Goal: Task Accomplishment & Management: Use online tool/utility

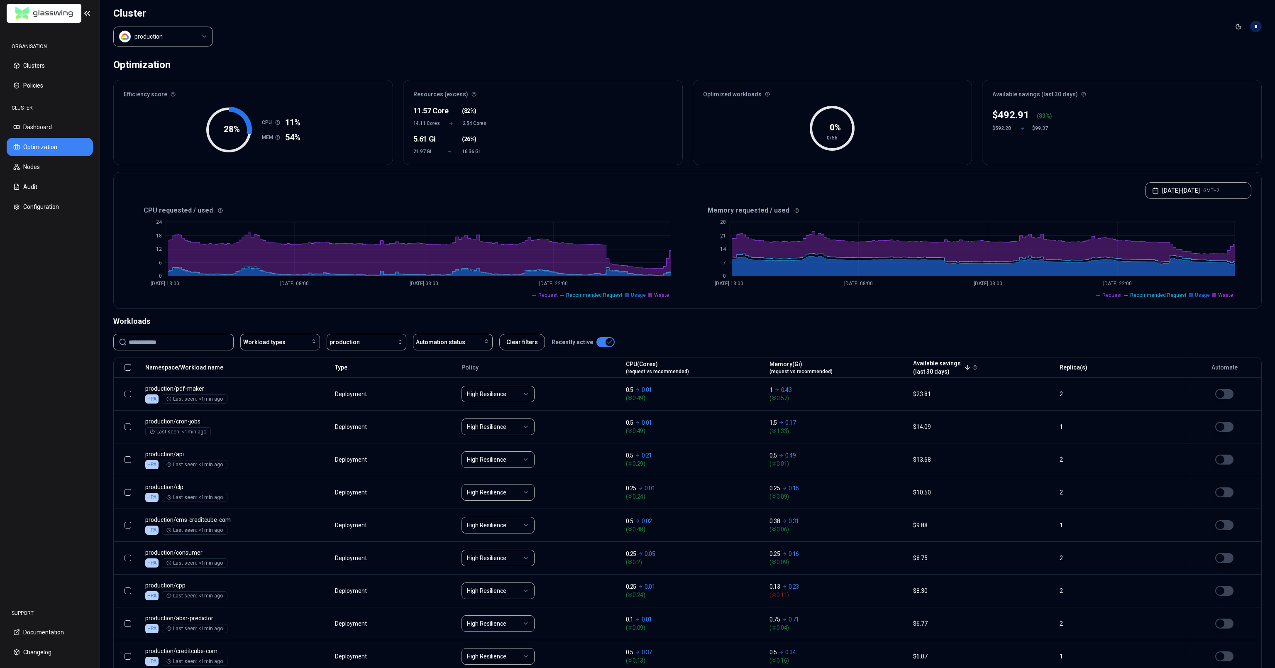
click at [186, 42] on html "ORGANISATION Clusters Policies CLUSTER Dashboard Optimization Nodes Audit Confi…" at bounding box center [637, 334] width 1275 height 668
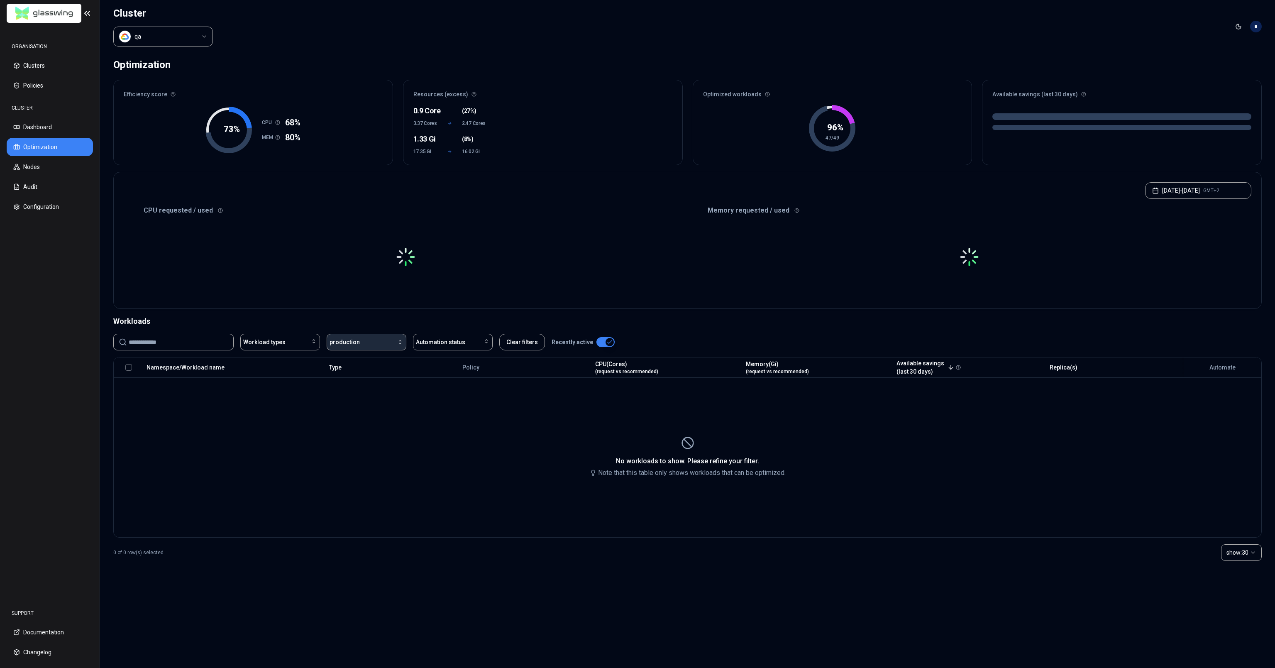
click at [376, 336] on button "production" at bounding box center [367, 342] width 80 height 17
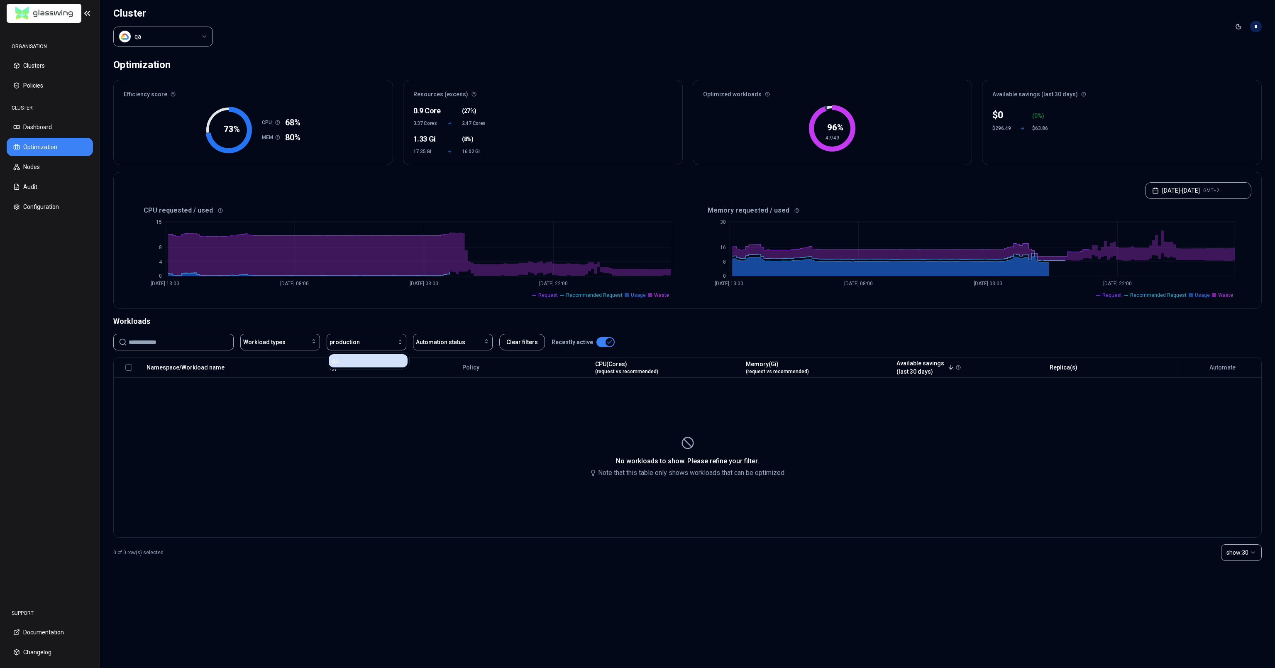
click at [364, 359] on div "qa" at bounding box center [368, 360] width 79 height 13
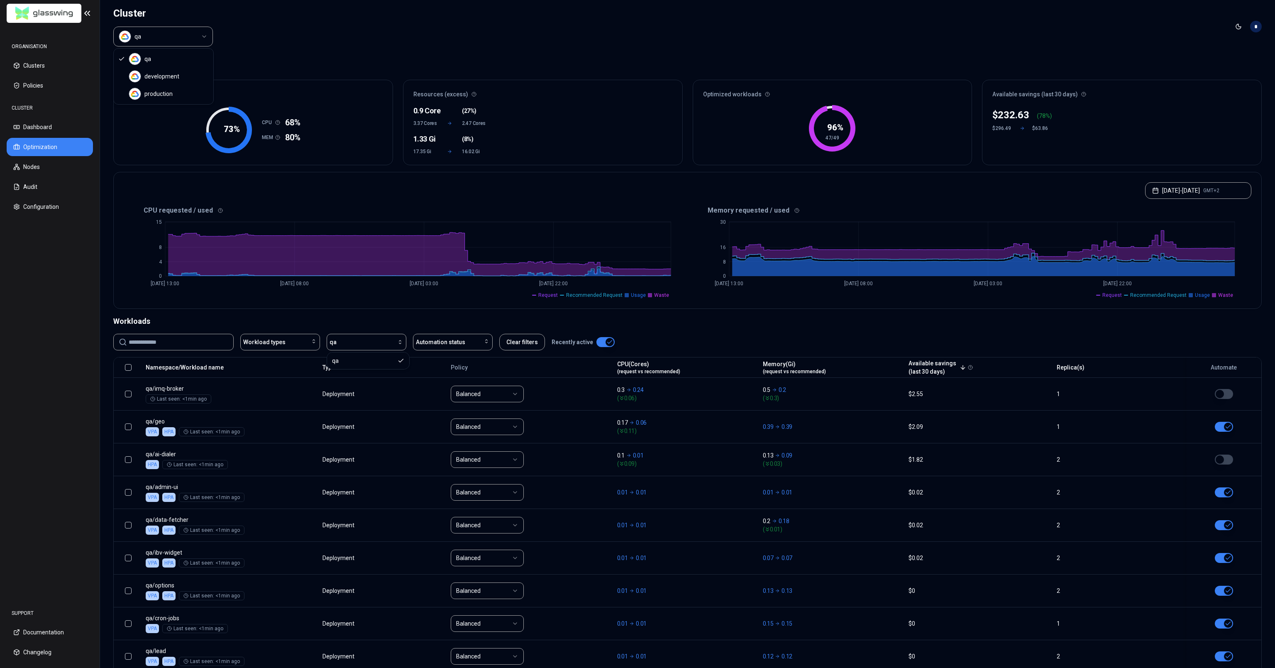
click at [188, 36] on html "ORGANISATION Clusters Policies CLUSTER Dashboard Optimization Nodes Audit Confi…" at bounding box center [637, 334] width 1275 height 668
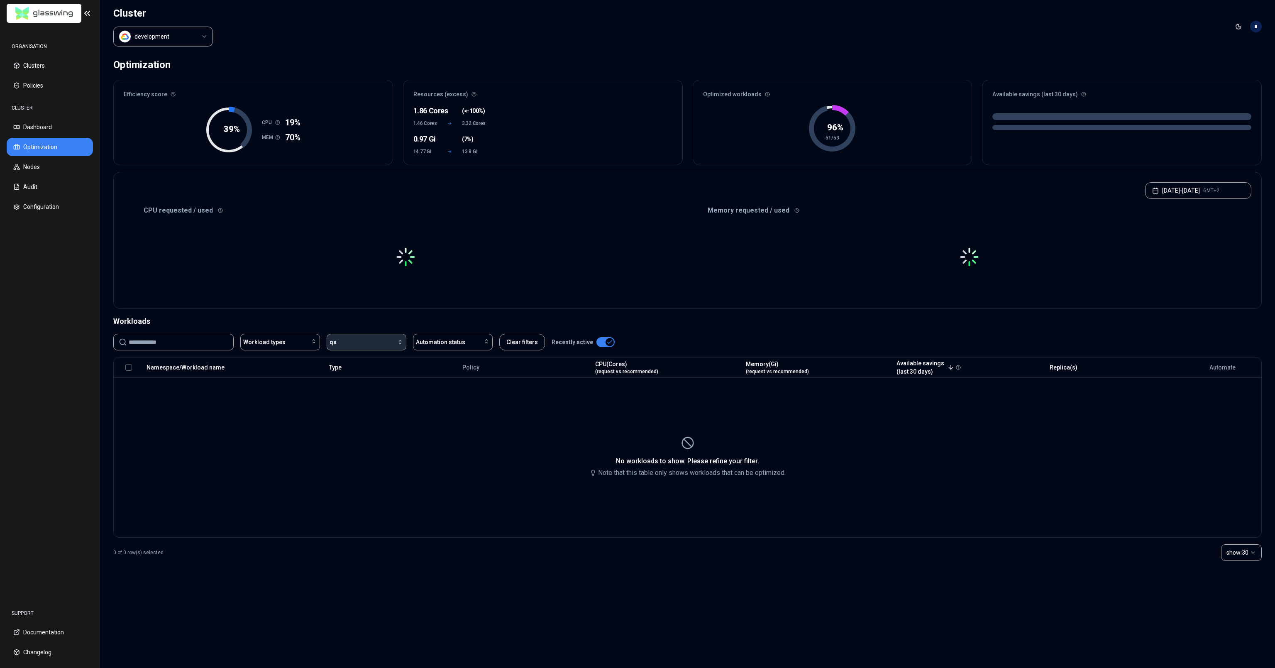
click at [369, 343] on div "button" at bounding box center [370, 342] width 67 height 7
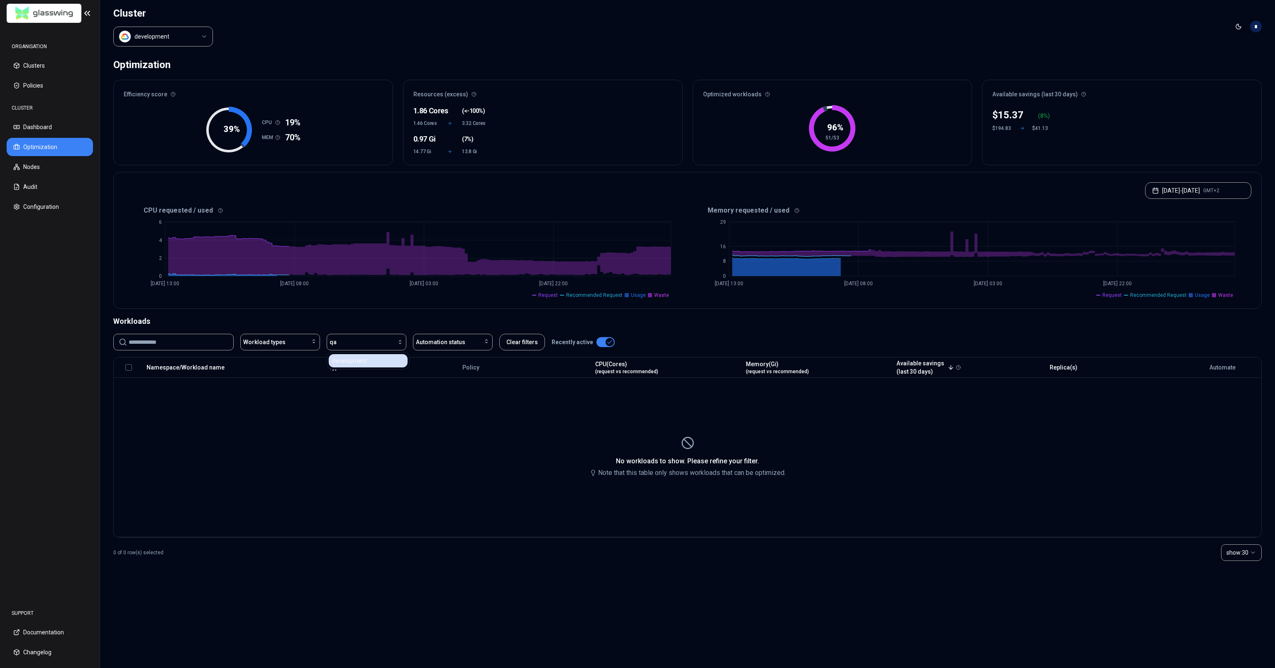
click at [367, 359] on div "development" at bounding box center [368, 360] width 79 height 13
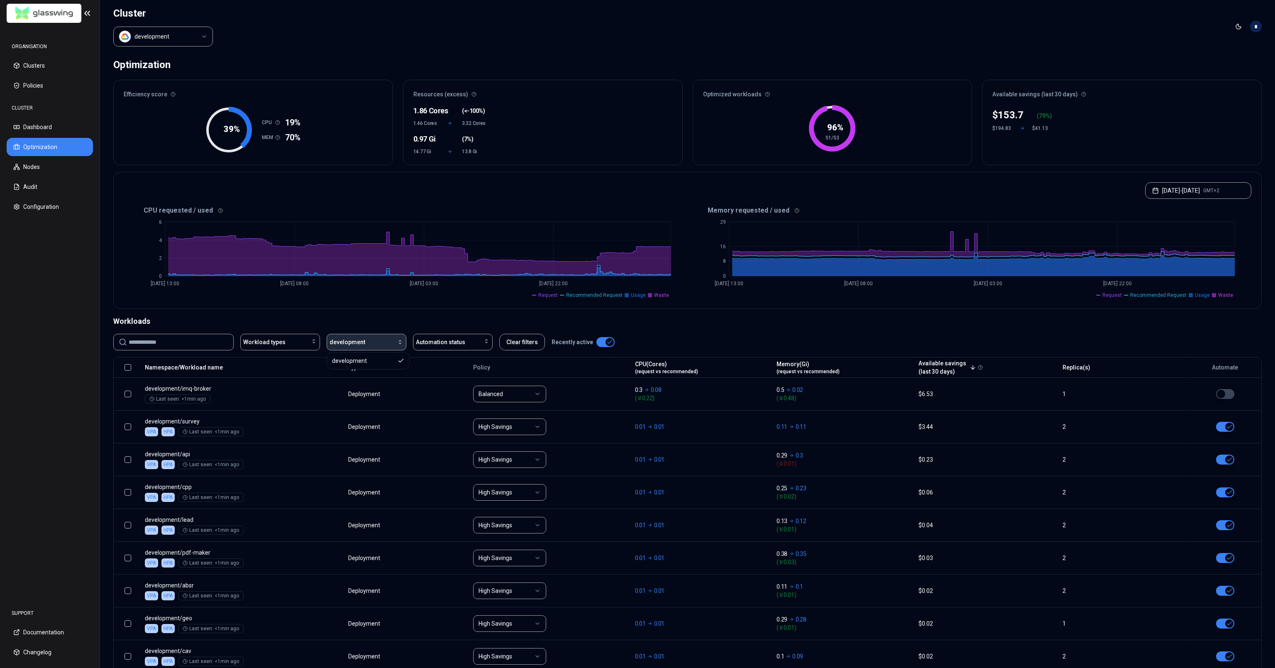
click at [376, 340] on div "button" at bounding box center [384, 342] width 38 height 7
click at [390, 341] on div "button" at bounding box center [384, 342] width 38 height 7
click at [398, 360] on icon "Suggestions" at bounding box center [401, 360] width 7 height 7
click at [396, 301] on div "CPU requested / used 0 2 4 [DATE] 13:00 [DATE] 08:00 [DATE] 03:00 [DATE] 22:00 …" at bounding box center [688, 256] width 1148 height 105
click at [190, 41] on html "ORGANISATION Clusters Policies CLUSTER Dashboard Optimization Nodes Audit Confi…" at bounding box center [637, 334] width 1275 height 668
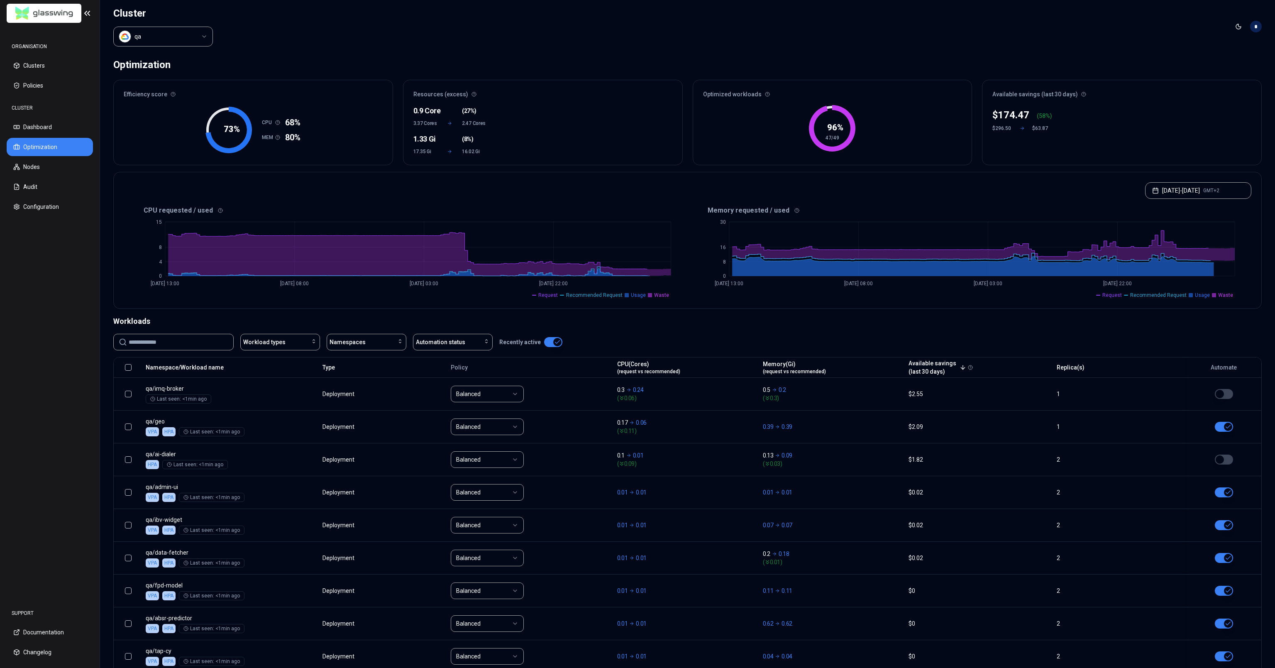
click at [170, 42] on html "ORGANISATION Clusters Policies CLUSTER Dashboard Optimization Nodes Audit Confi…" at bounding box center [637, 334] width 1275 height 668
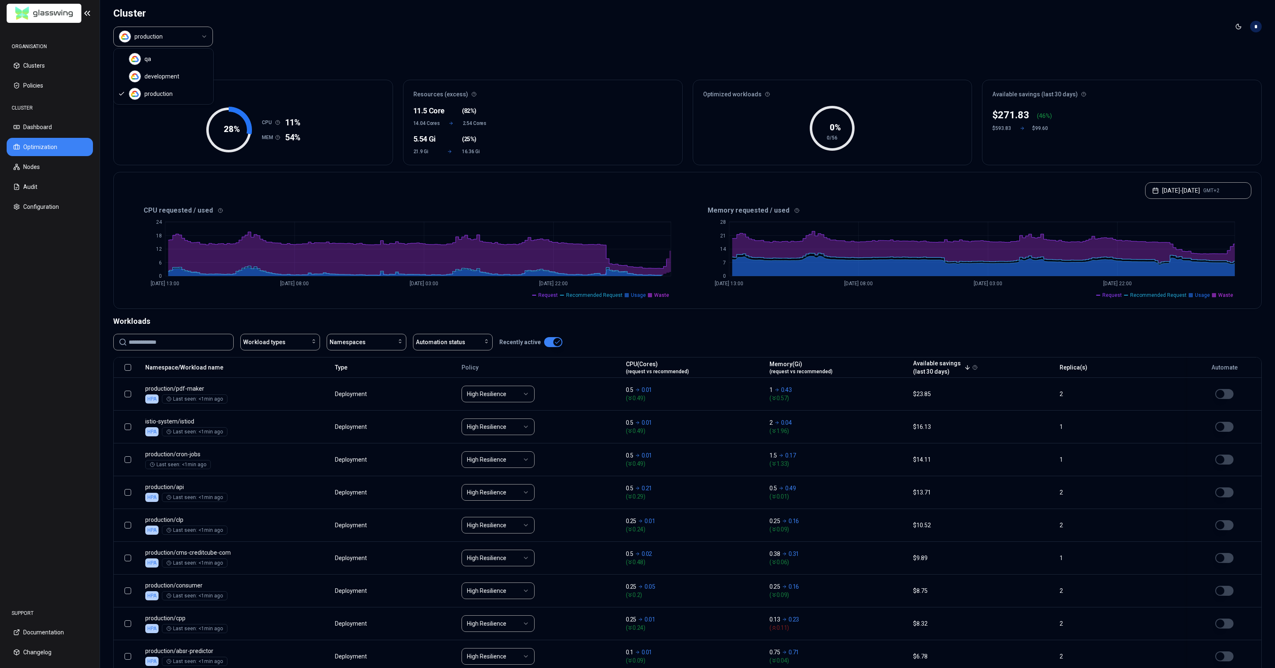
click at [174, 40] on html "ORGANISATION Clusters Policies CLUSTER Dashboard Optimization Nodes Audit Confi…" at bounding box center [637, 334] width 1275 height 668
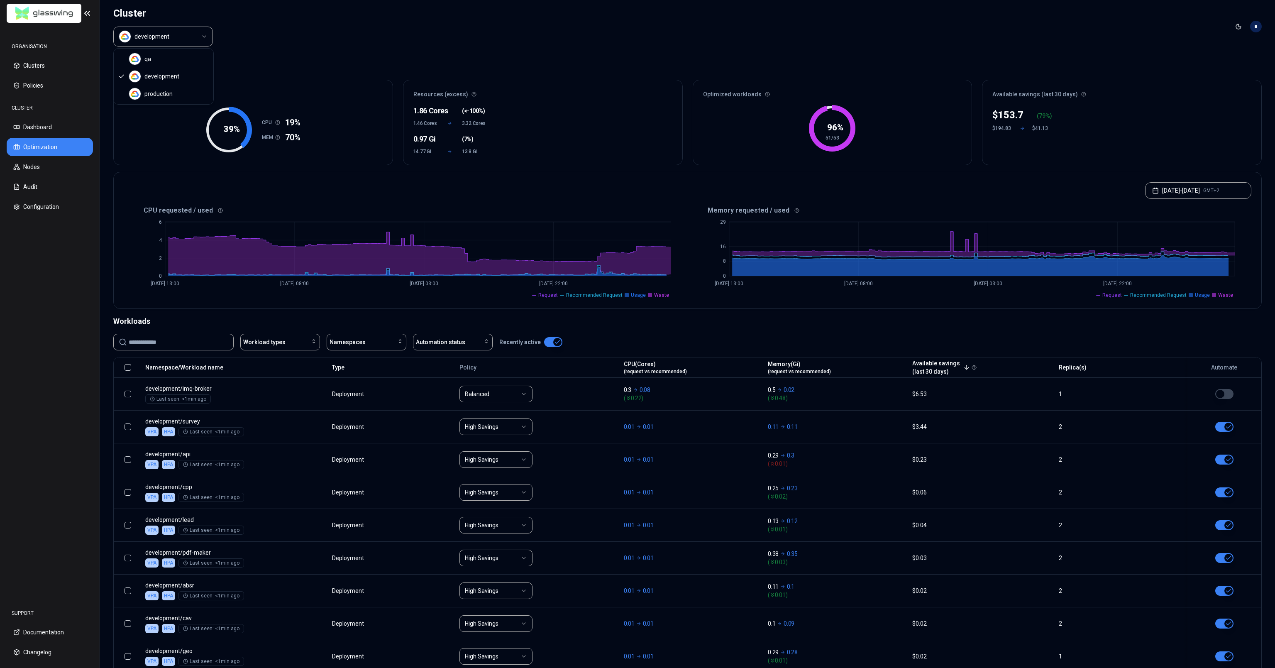
click at [179, 37] on html "ORGANISATION Clusters Policies CLUSTER Dashboard Optimization Nodes Audit Confi…" at bounding box center [637, 334] width 1275 height 668
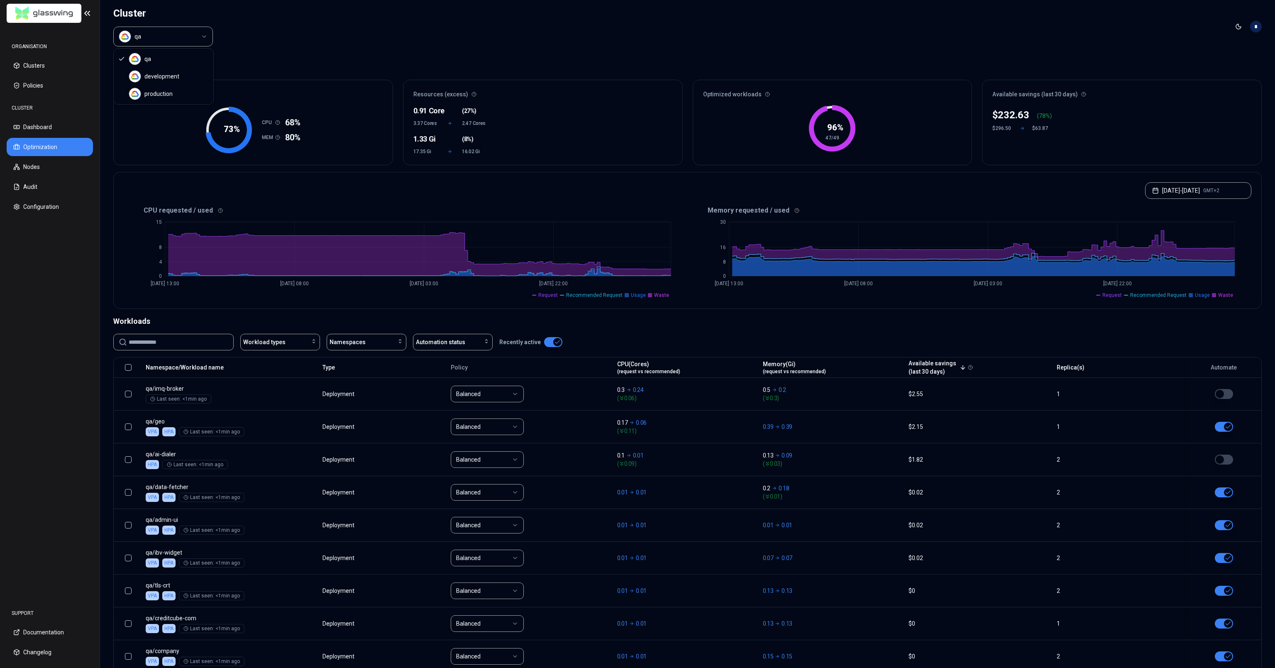
click at [187, 34] on html "ORGANISATION Clusters Policies CLUSTER Dashboard Optimization Nodes Audit Confi…" at bounding box center [637, 334] width 1275 height 668
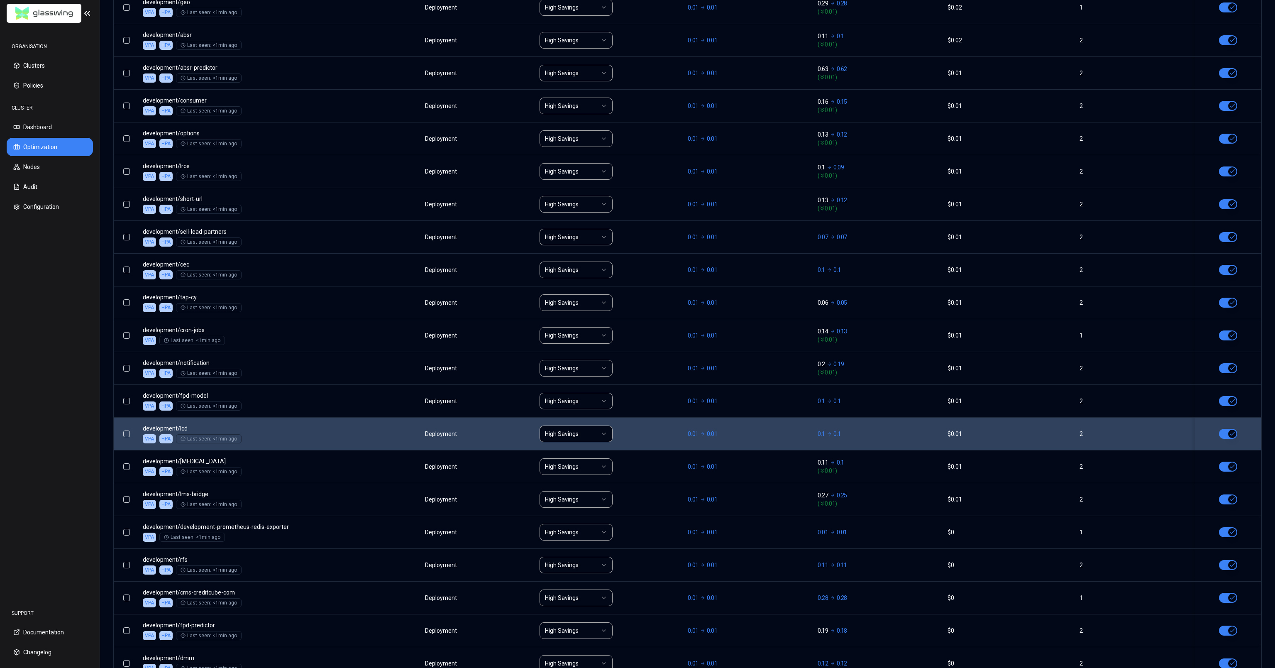
scroll to position [737, 0]
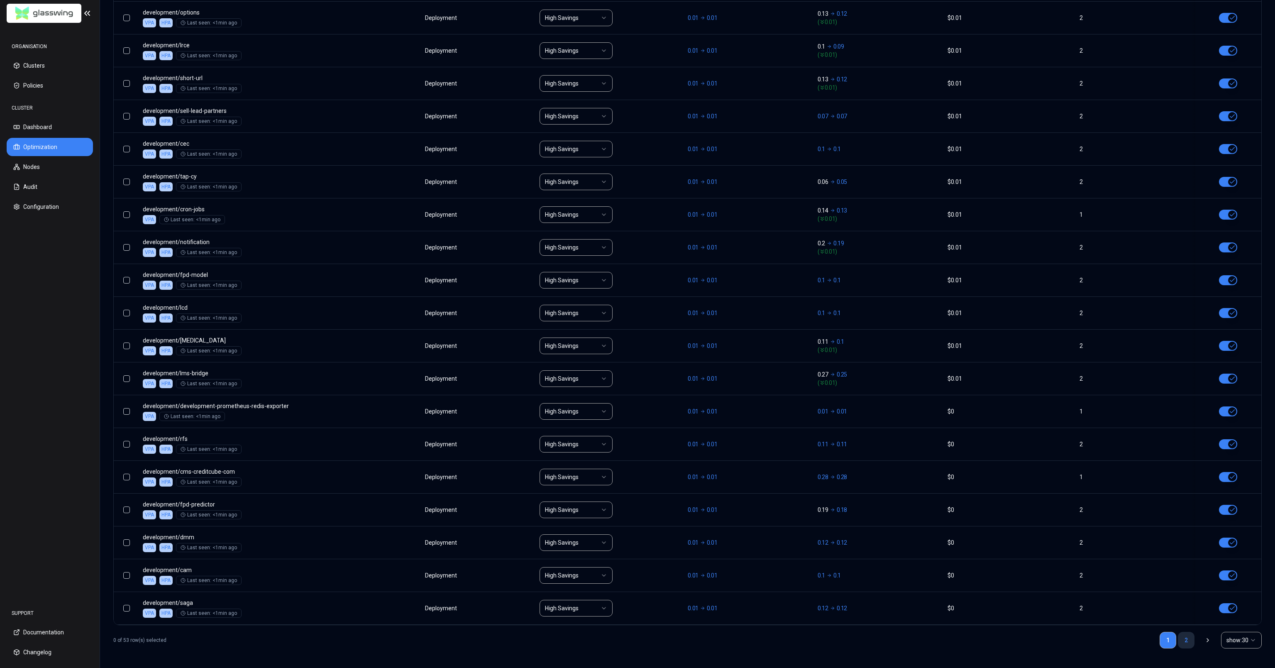
click at [1187, 642] on link "2" at bounding box center [1186, 640] width 17 height 17
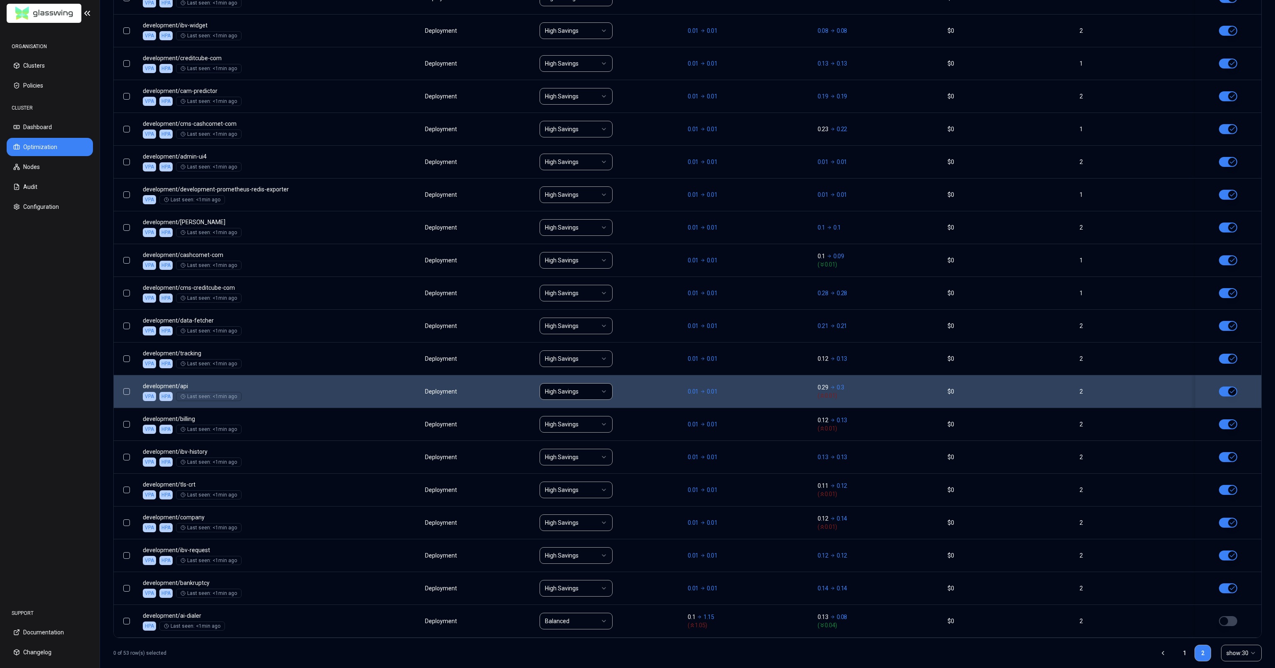
scroll to position [507, 0]
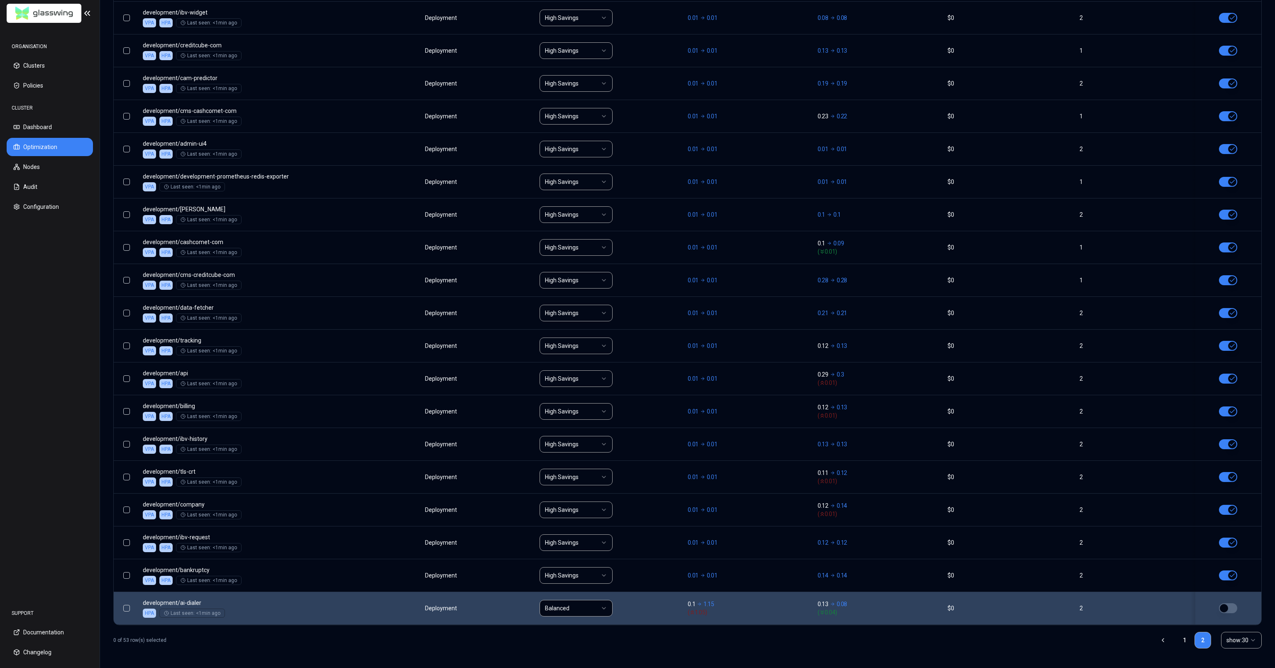
click at [1206, 620] on td at bounding box center [1225, 607] width 71 height 33
click at [1230, 610] on button "button" at bounding box center [1228, 608] width 18 height 10
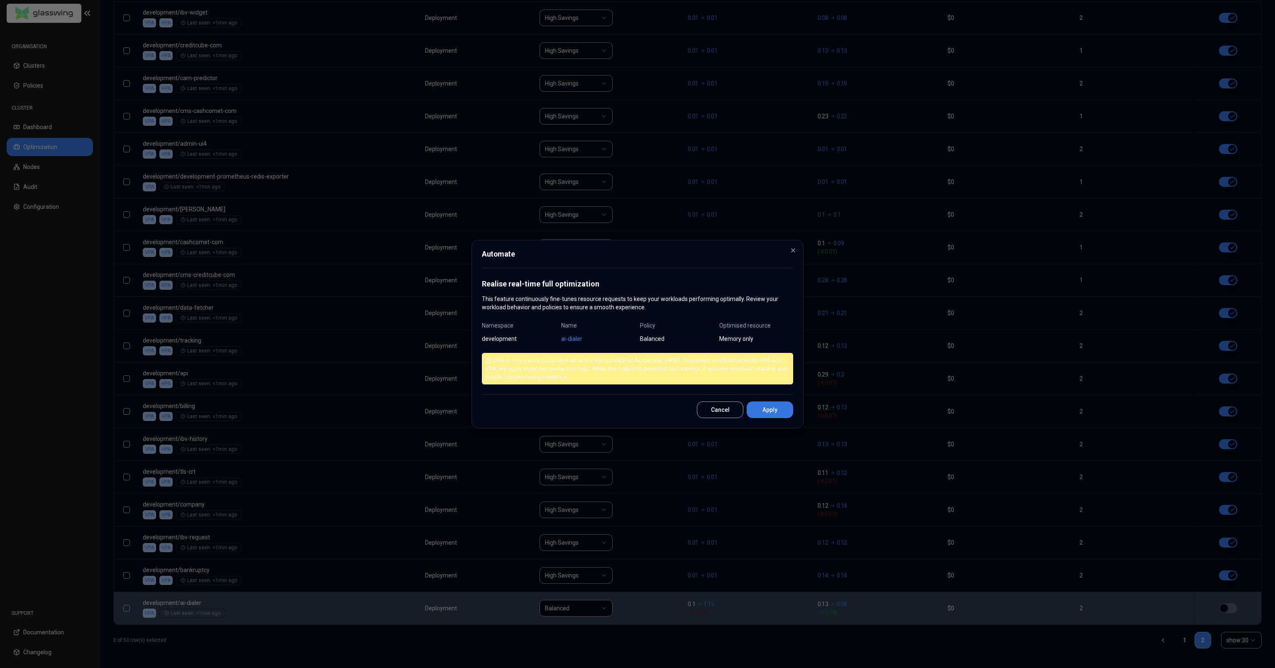
click at [783, 406] on button "Apply" at bounding box center [770, 409] width 46 height 17
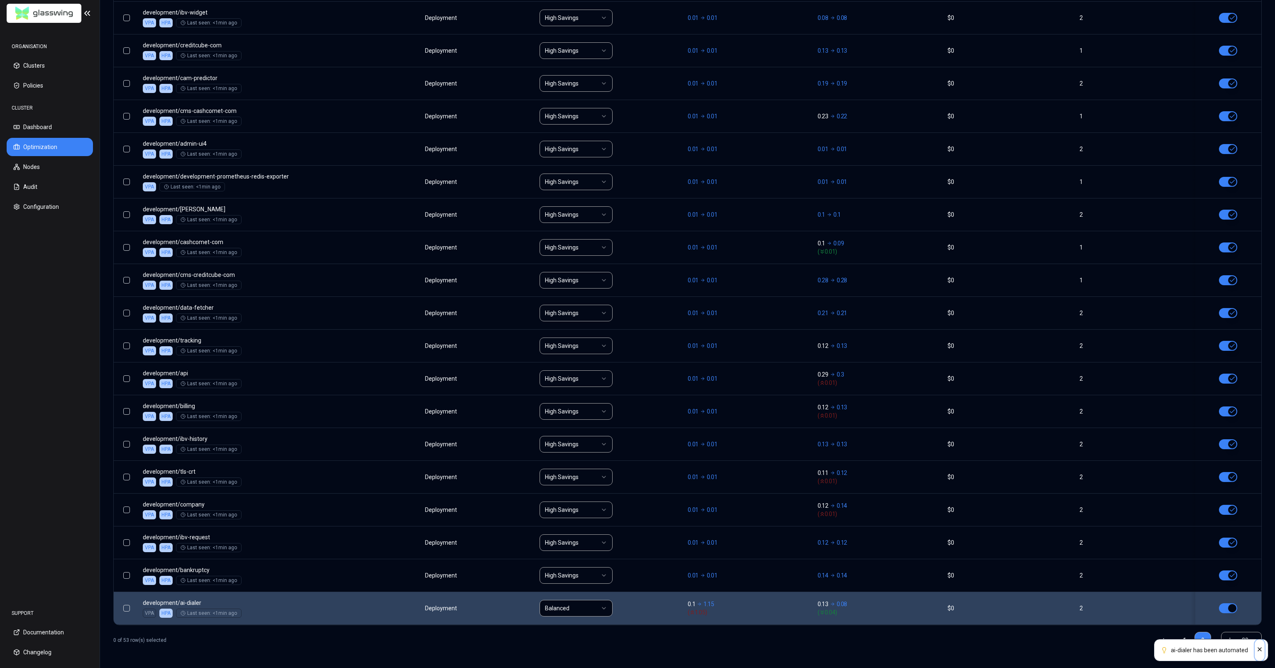
click at [1259, 650] on icon "Close" at bounding box center [1259, 648] width 3 height 3
click at [1184, 643] on link "1" at bounding box center [1184, 640] width 17 height 17
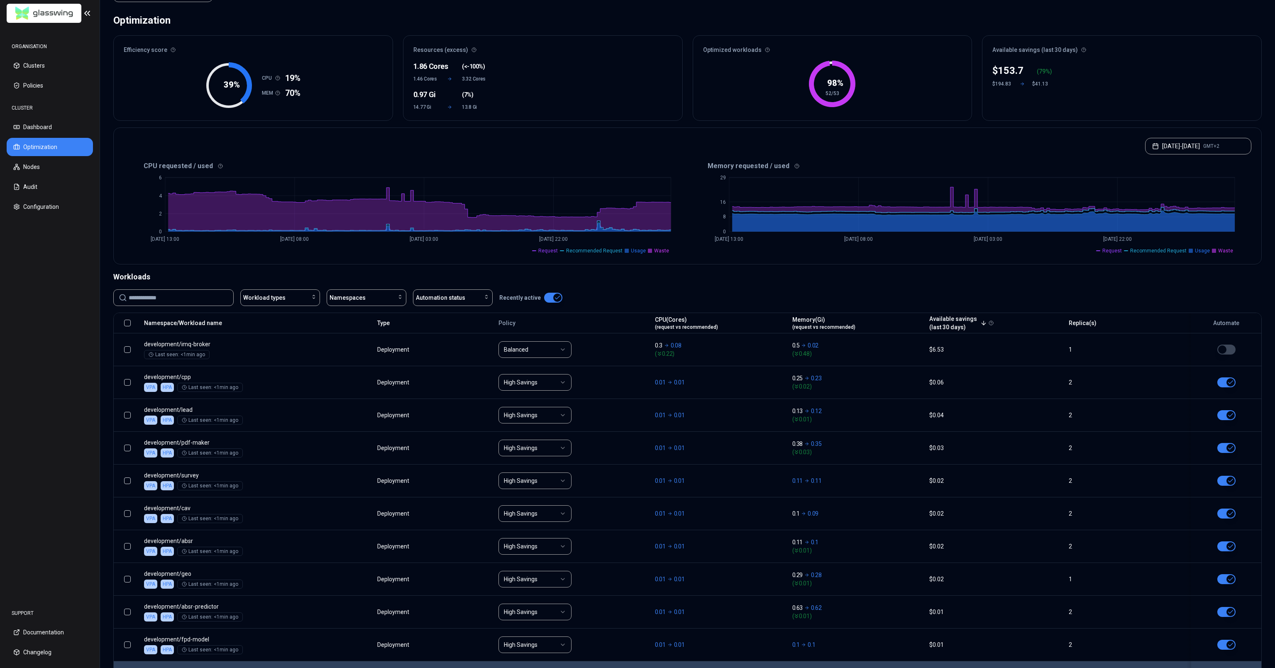
scroll to position [0, 0]
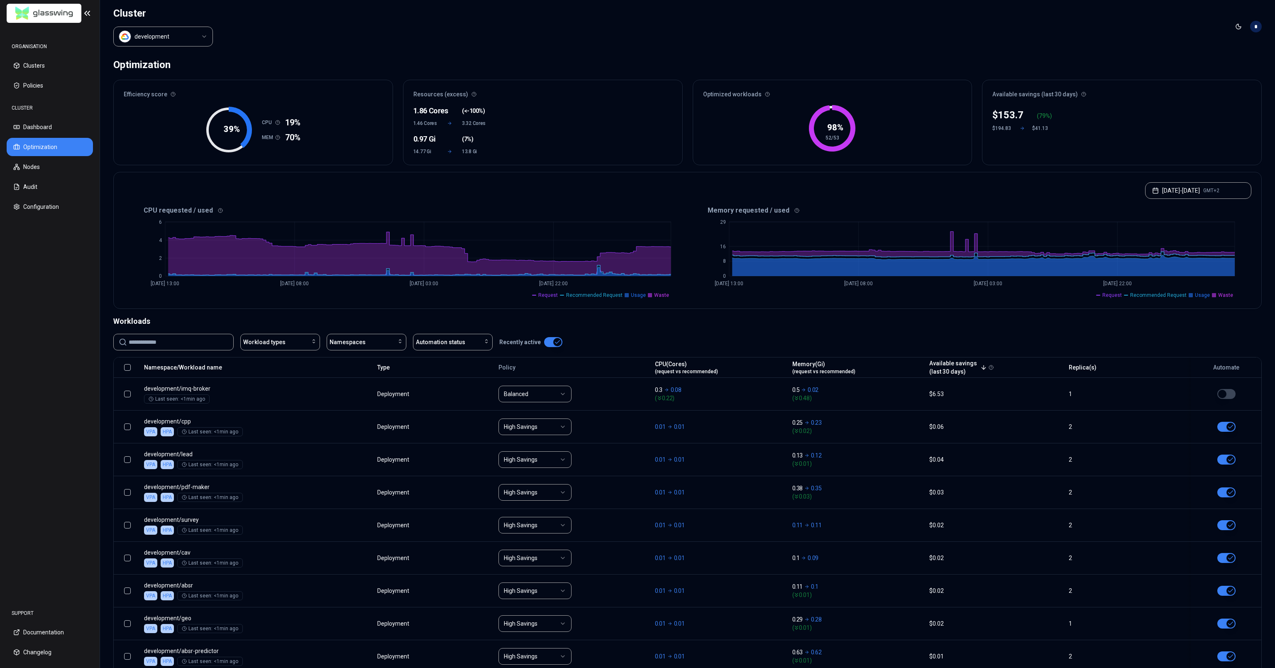
click at [190, 35] on html "ORGANISATION Clusters Policies CLUSTER Dashboard Optimization Nodes Audit Confi…" at bounding box center [637, 334] width 1275 height 668
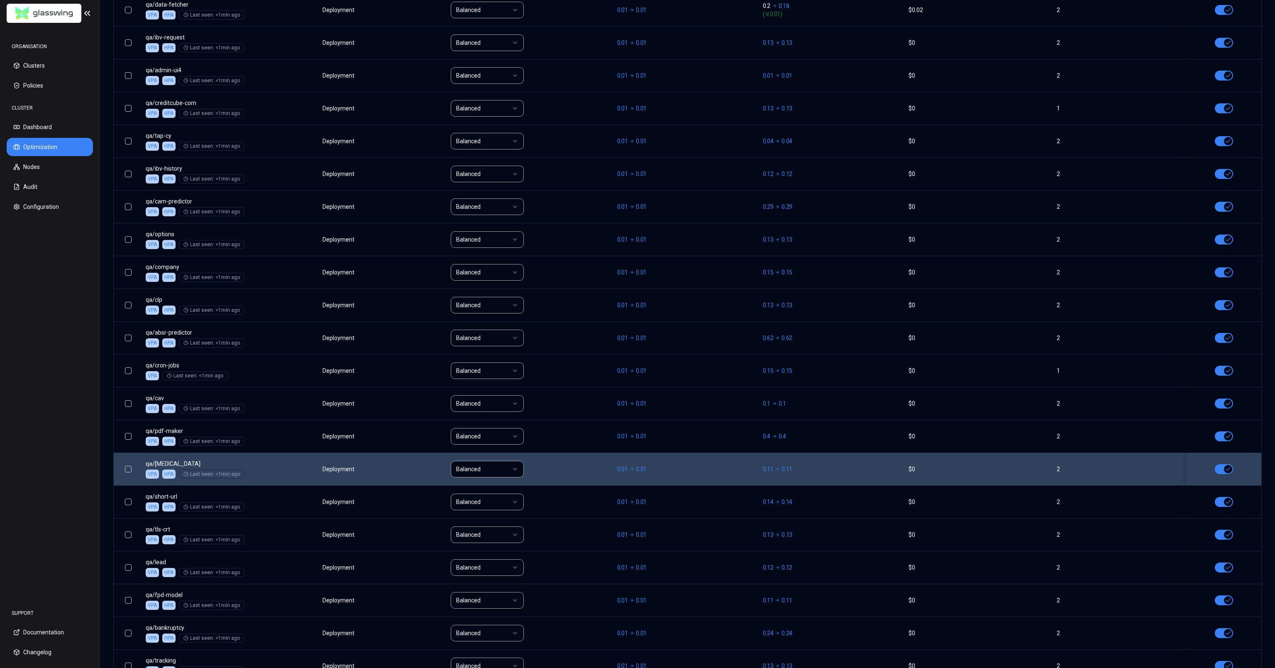
scroll to position [737, 0]
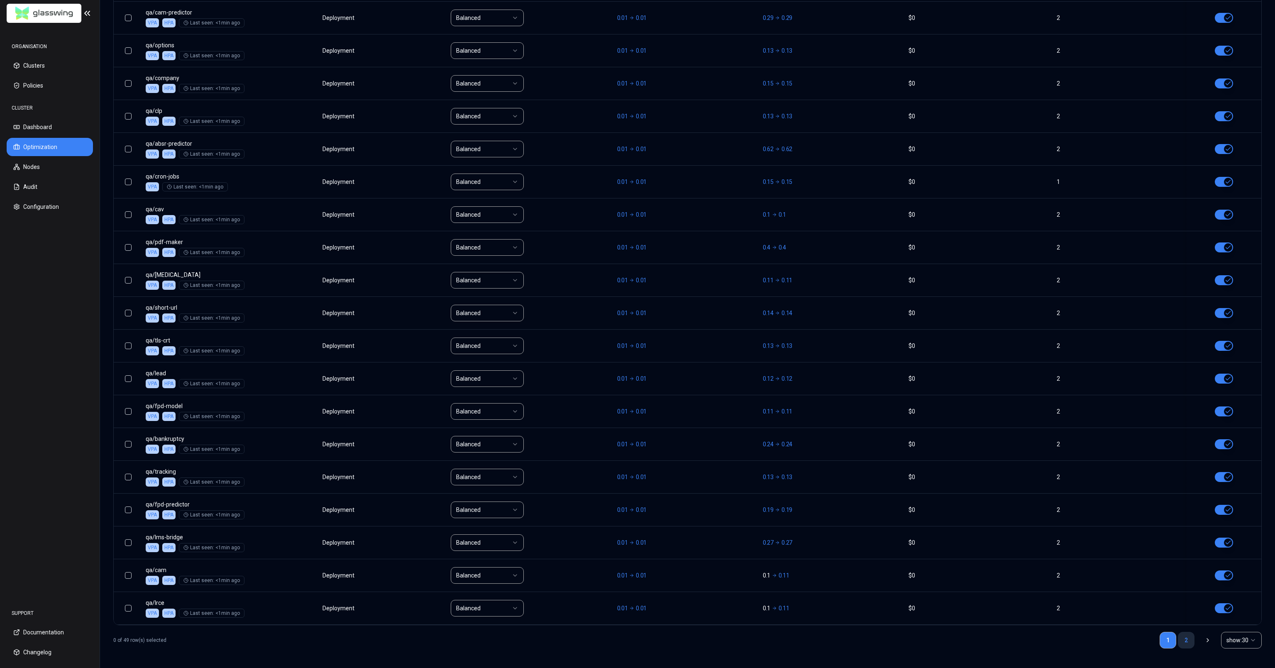
click at [1182, 640] on link "2" at bounding box center [1186, 640] width 17 height 17
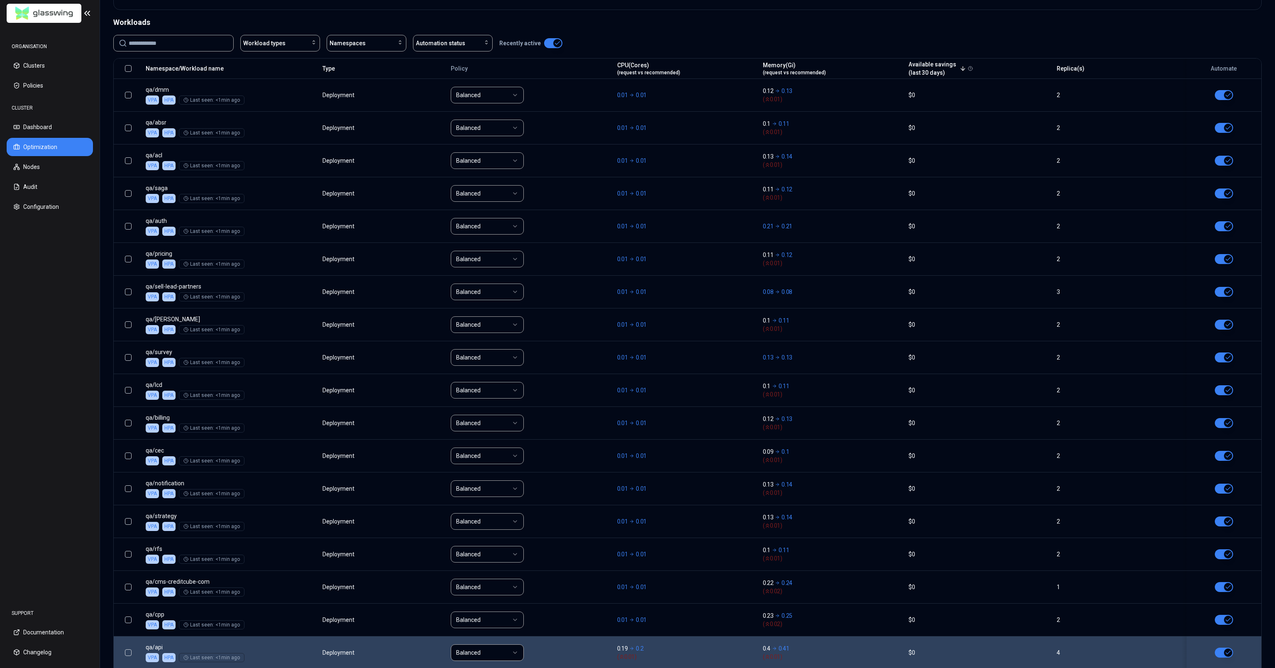
scroll to position [376, 0]
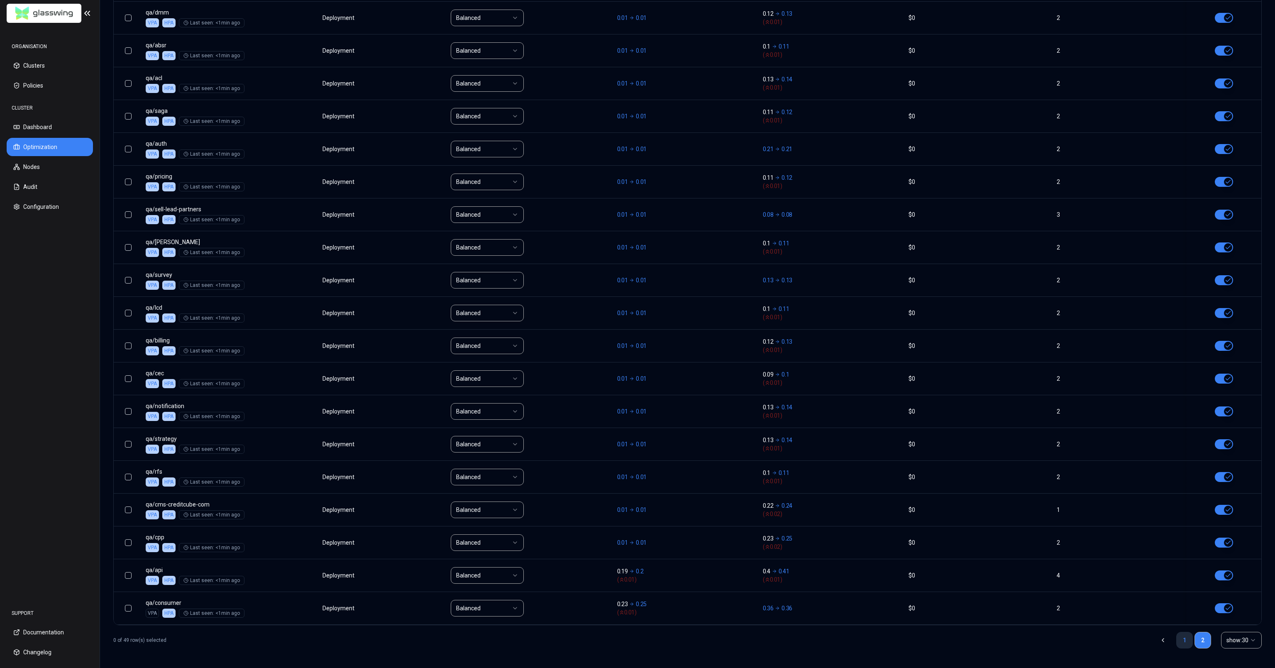
click at [1182, 645] on link "1" at bounding box center [1184, 640] width 17 height 17
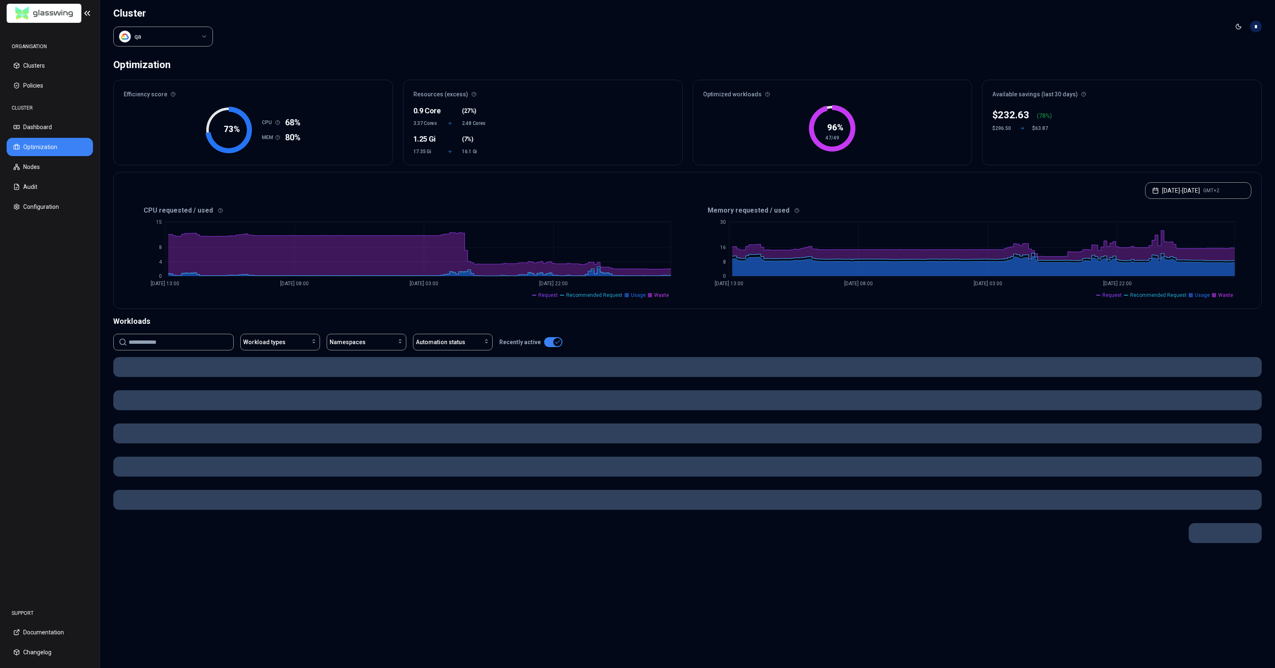
scroll to position [0, 0]
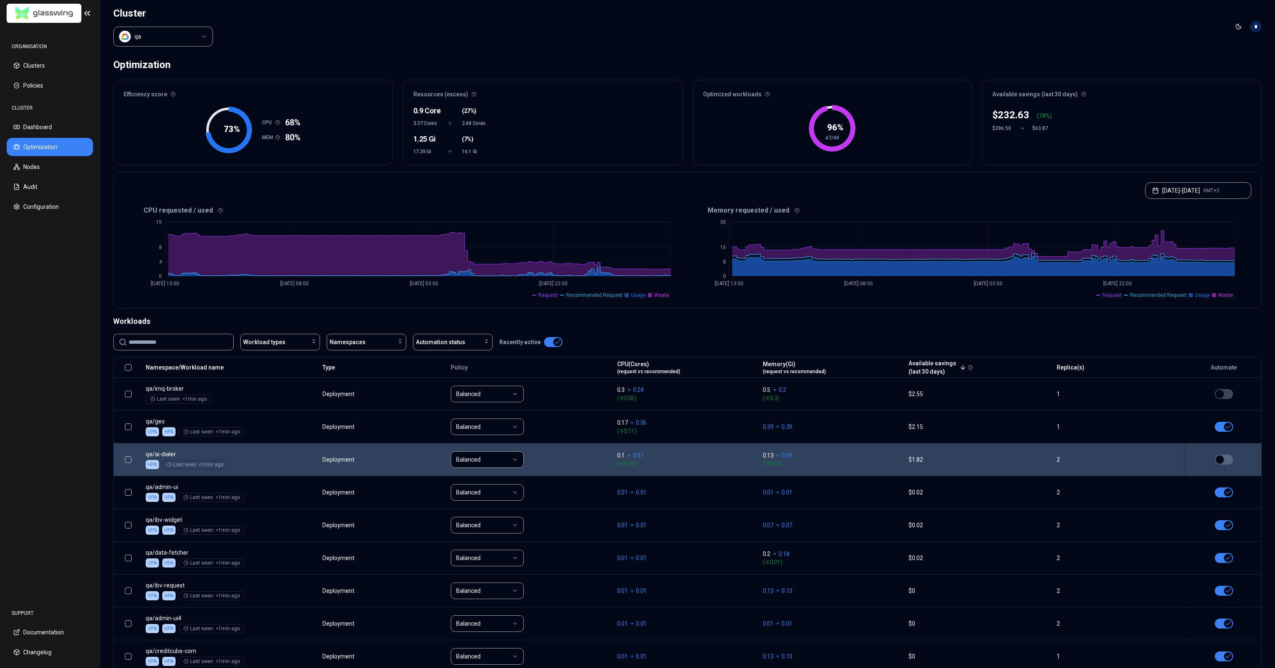
click at [1229, 461] on button "button" at bounding box center [1224, 459] width 18 height 10
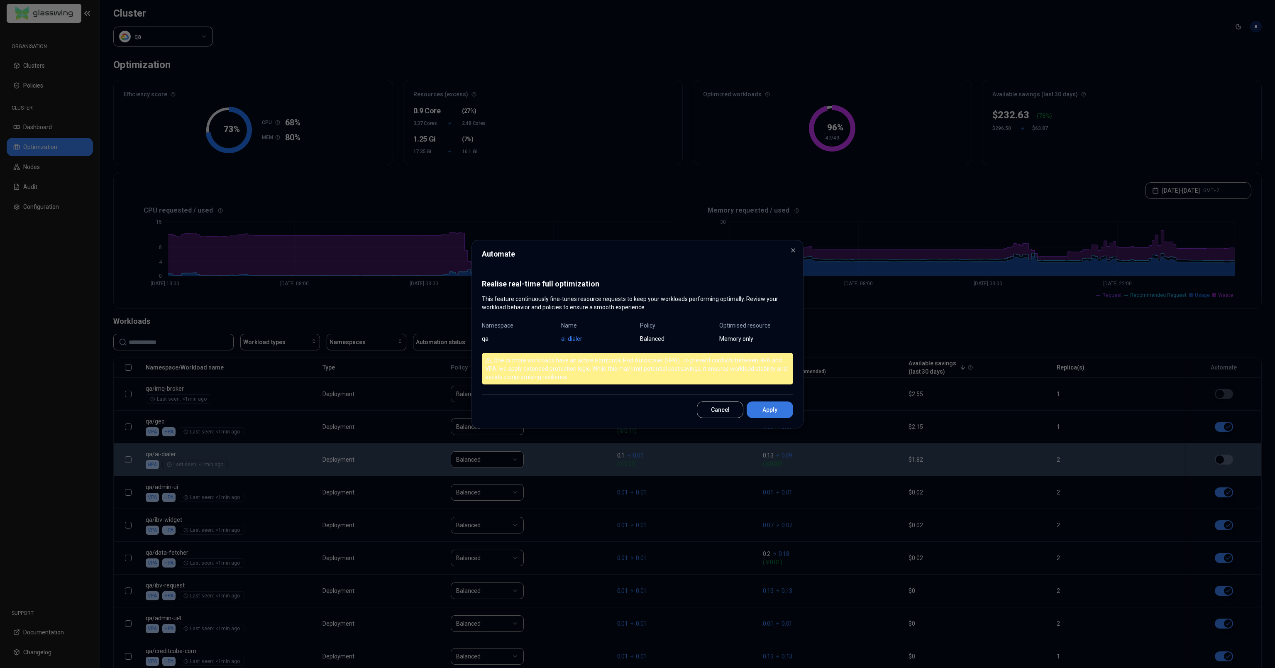
click at [772, 414] on button "Apply" at bounding box center [770, 409] width 46 height 17
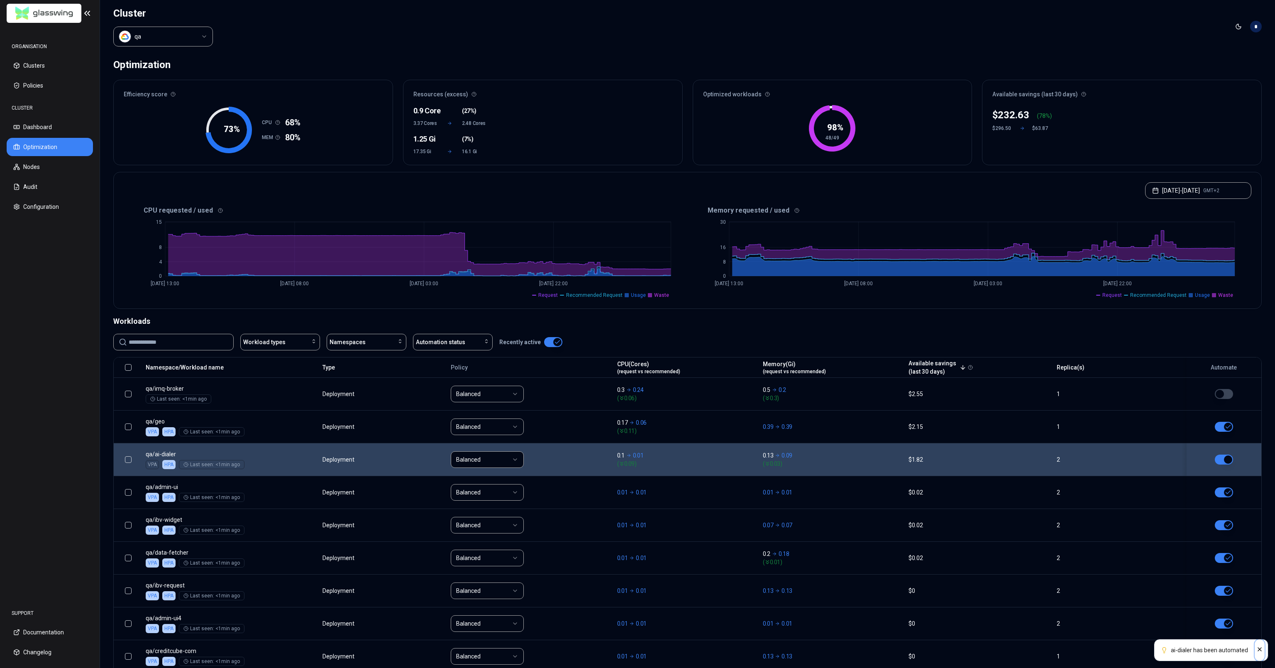
click at [1259, 649] on icon "Close" at bounding box center [1259, 648] width 3 height 3
click at [181, 41] on html "ORGANISATION Clusters Policies CLUSTER Dashboard Optimization Nodes Audit Confi…" at bounding box center [637, 334] width 1275 height 668
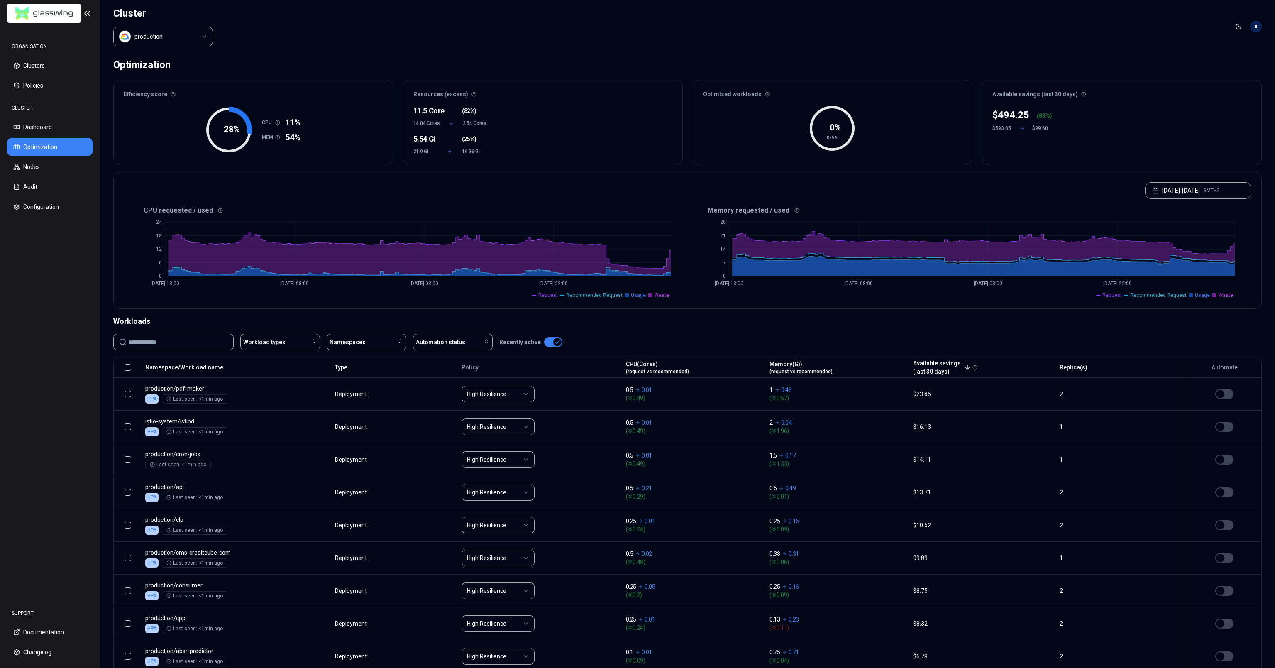
click at [186, 36] on html "ORGANISATION Clusters Policies CLUSTER Dashboard Optimization Nodes Audit Confi…" at bounding box center [637, 334] width 1275 height 668
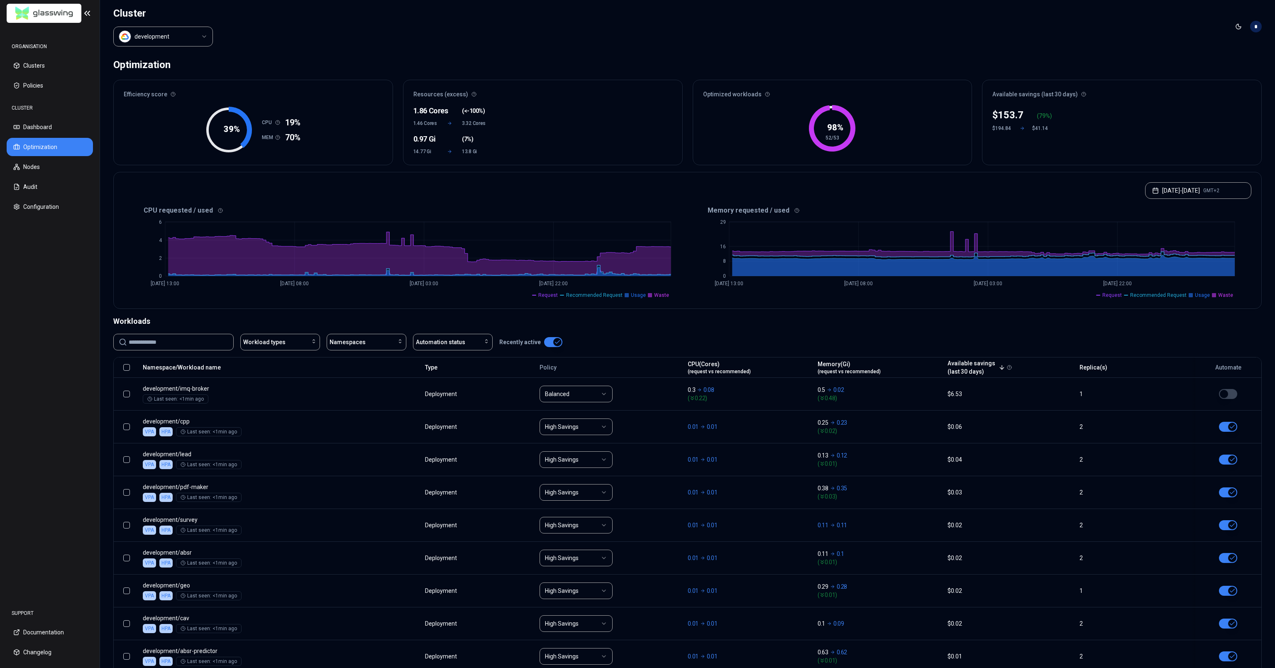
click at [164, 39] on html "ORGANISATION Clusters Policies CLUSTER Dashboard Optimization Nodes Audit Confi…" at bounding box center [637, 334] width 1275 height 668
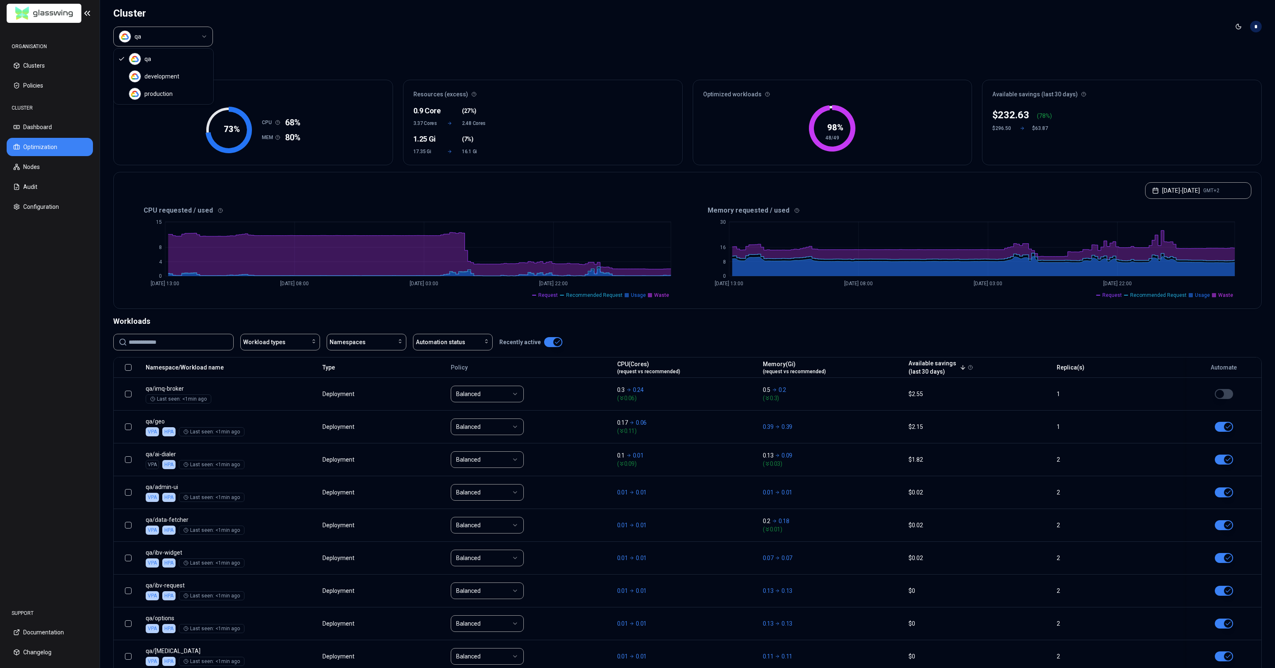
click at [161, 45] on html "ORGANISATION Clusters Policies CLUSTER Dashboard Optimization Nodes Audit Confi…" at bounding box center [637, 334] width 1275 height 668
